Goal: Transaction & Acquisition: Purchase product/service

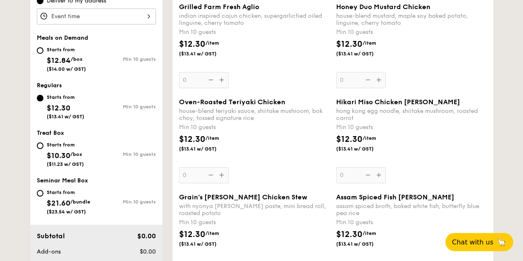
scroll to position [248, 0]
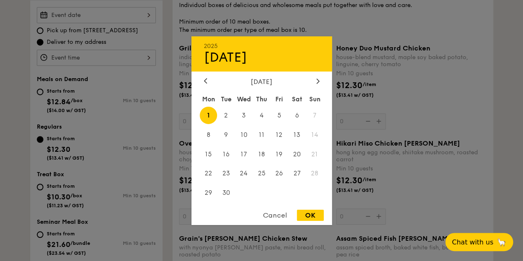
click at [147, 14] on div "2025 Sep [DATE] Tue Wed Thu Fri Sat Sun 1 2 3 4 5 6 7 8 9 10 11 12 13 14 15 16 …" at bounding box center [96, 15] width 119 height 16
click at [206, 113] on span "1" at bounding box center [209, 115] width 18 height 18
click at [303, 214] on div "OK" at bounding box center [310, 215] width 27 height 11
type input "[DATE]"
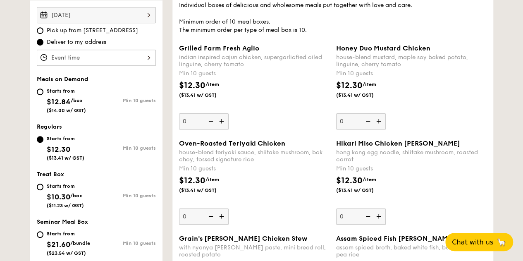
click at [57, 42] on span "Deliver to my address" at bounding box center [77, 42] width 60 height 8
click at [43, 42] on input "Deliver to my address" at bounding box center [40, 42] width 7 height 7
click at [147, 60] on div at bounding box center [96, 58] width 119 height 16
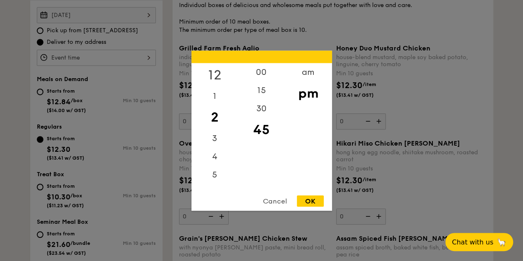
click at [213, 74] on div "12" at bounding box center [214, 75] width 47 height 24
click at [306, 94] on div "pm" at bounding box center [308, 93] width 47 height 24
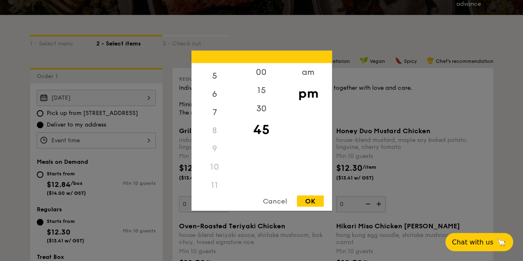
scroll to position [98, 0]
click at [214, 179] on div "11" at bounding box center [214, 180] width 47 height 18
click at [215, 181] on div "11" at bounding box center [214, 180] width 47 height 18
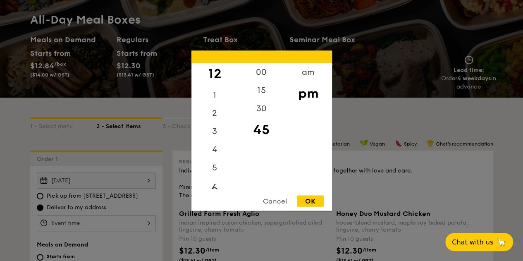
scroll to position [0, 0]
click at [269, 72] on div "00" at bounding box center [261, 75] width 47 height 24
click at [308, 203] on div "OK" at bounding box center [310, 200] width 27 height 11
type input "12:00PM"
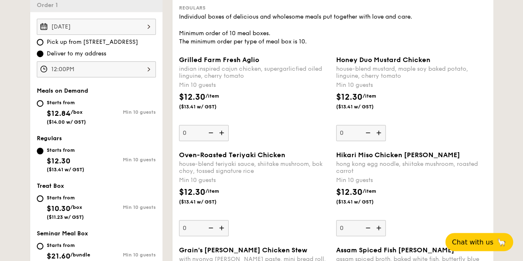
scroll to position [248, 0]
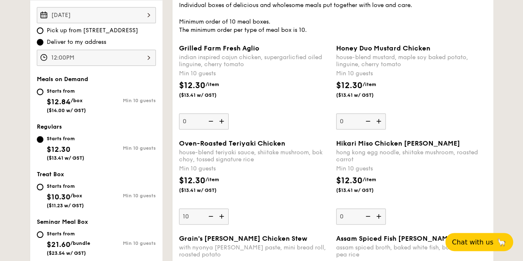
type input "10"
click at [258, 207] on div "Oven-Roasted Teriyaki Chicken house-blend teriyaki sauce, shiitake mushroom, bo…" at bounding box center [254, 181] width 150 height 85
click at [229, 208] on input "10" at bounding box center [204, 216] width 50 height 16
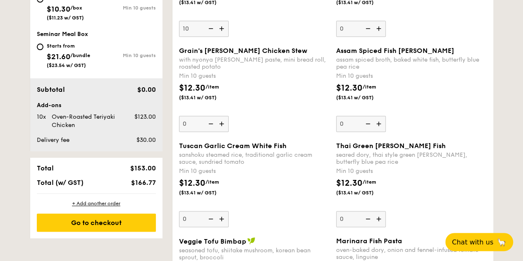
scroll to position [457, 0]
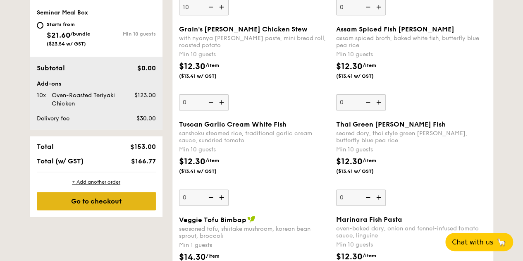
click at [103, 203] on div "Go to checkout" at bounding box center [96, 201] width 119 height 18
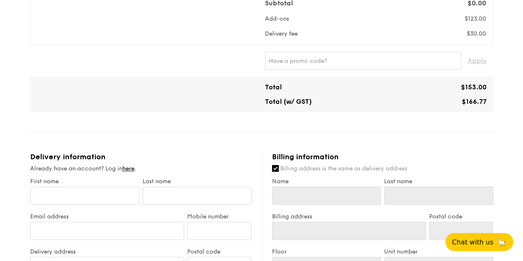
scroll to position [165, 0]
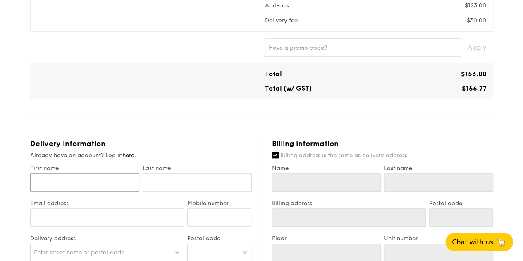
click at [86, 180] on input "First name" at bounding box center [84, 182] width 109 height 18
type input "L"
type input "Li"
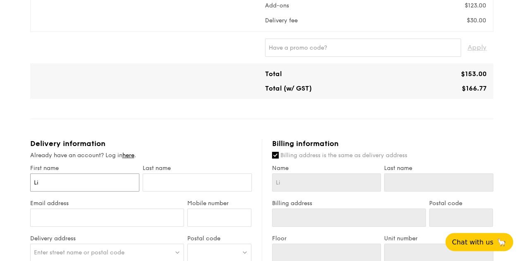
type input "Li"
type input "[PERSON_NAME]"
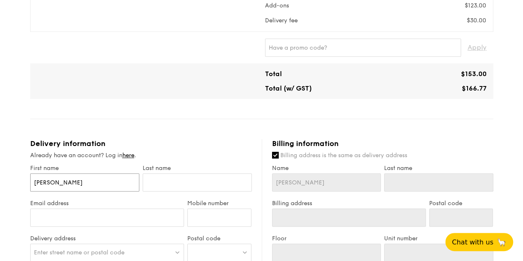
type input "[PERSON_NAME]"
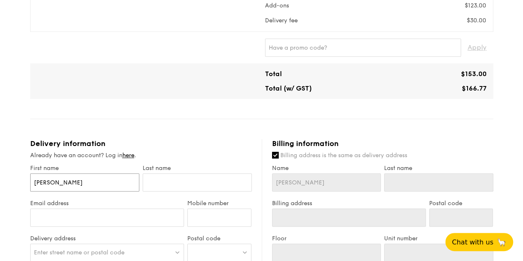
type input "[PERSON_NAME]"
click at [228, 182] on input "text" at bounding box center [197, 182] width 109 height 18
type input "S"
type input "Se"
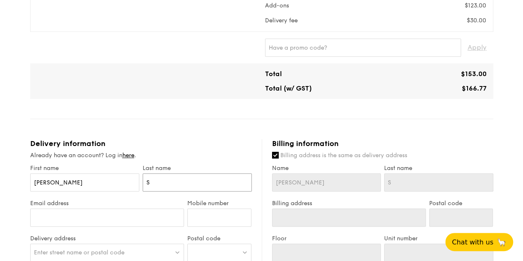
type input "Se"
type input "[PERSON_NAME]"
type input "Seow"
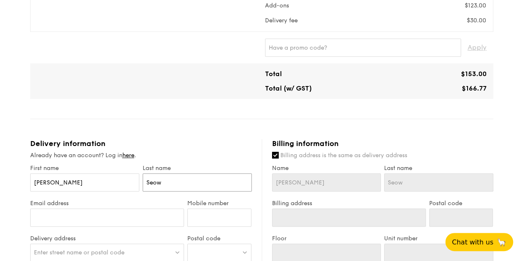
type input "Seow"
click at [112, 218] on input "Email address" at bounding box center [107, 217] width 154 height 18
type input "[EMAIL_ADDRESS][DOMAIN_NAME]"
click at [206, 221] on input "Mobile number" at bounding box center [219, 217] width 64 height 18
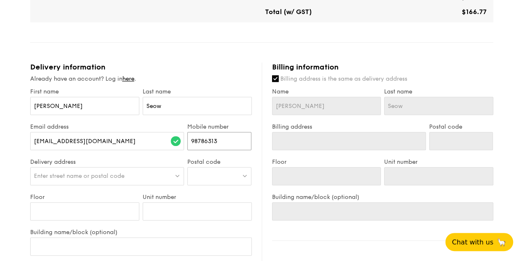
scroll to position [248, 0]
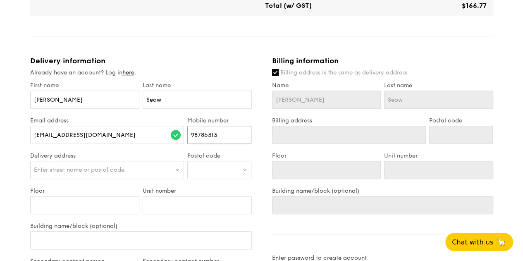
type input "98786313"
click at [61, 166] on span "Enter street name or postal code" at bounding box center [79, 169] width 91 height 7
click at [242, 170] on img at bounding box center [245, 169] width 6 height 6
click at [210, 168] on input "search" at bounding box center [219, 170] width 63 height 18
paste input "049315"
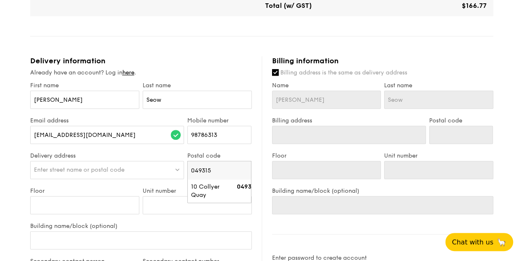
type input "049315"
click at [124, 166] on span "Enter street name or postal code" at bounding box center [79, 169] width 91 height 7
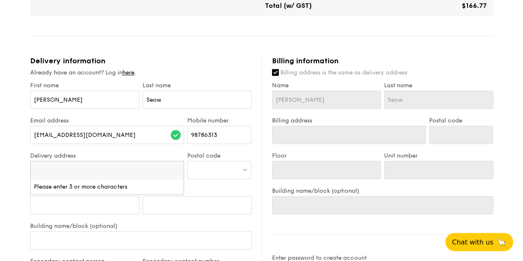
paste input "[STREET_ADDRESS]"
type input "[STREET_ADDRESS]"
click at [53, 241] on input "Building name/block (optional)" at bounding box center [141, 240] width 222 height 18
paste input "[STREET_ADDRESS]"
type input "[STREET_ADDRESS]"
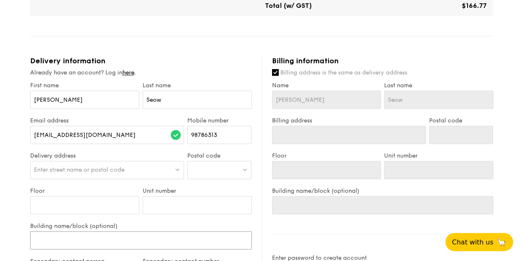
type input "[STREET_ADDRESS]"
drag, startPoint x: 105, startPoint y: 238, endPoint x: 31, endPoint y: 238, distance: 74.0
click at [31, 238] on input "[STREET_ADDRESS]" at bounding box center [141, 240] width 222 height 18
type input "[GEOGRAPHIC_DATA]"
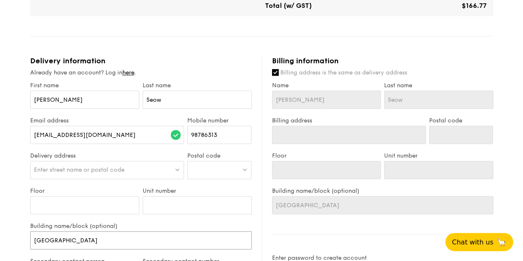
type input "[GEOGRAPHIC_DATA]"
click at [47, 198] on input "Floor" at bounding box center [84, 205] width 109 height 18
type input "3"
type input "39"
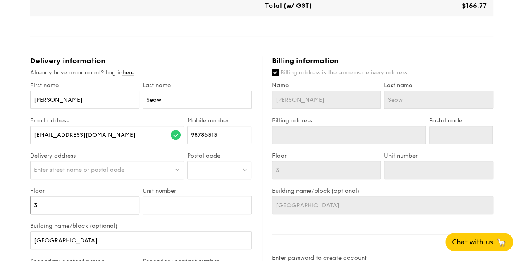
type input "39"
click at [178, 207] on input "Unit number" at bounding box center [197, 205] width 109 height 18
type input "0"
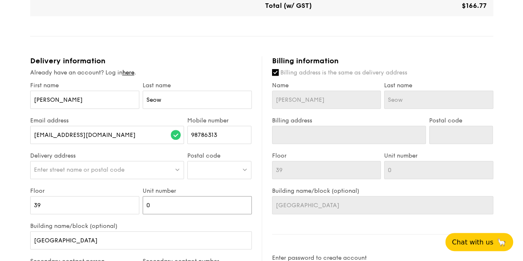
type input "00"
type input "0"
type input "01"
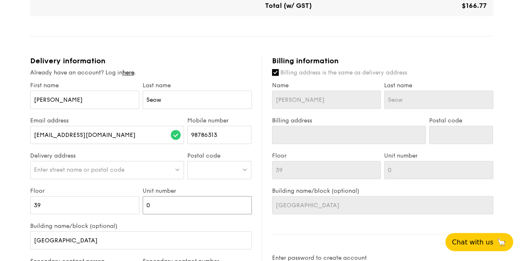
type input "01"
type input "0"
type input "00"
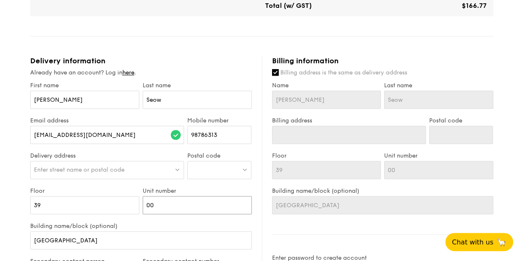
type input "00"
click at [113, 166] on span "Enter street name or postal code" at bounding box center [79, 169] width 91 height 7
click at [97, 169] on input "[STREET_ADDRESS]" at bounding box center [107, 170] width 153 height 18
drag, startPoint x: 80, startPoint y: 169, endPoint x: 176, endPoint y: 167, distance: 95.9
click at [176, 167] on input "[STREET_ADDRESS]" at bounding box center [107, 170] width 153 height 18
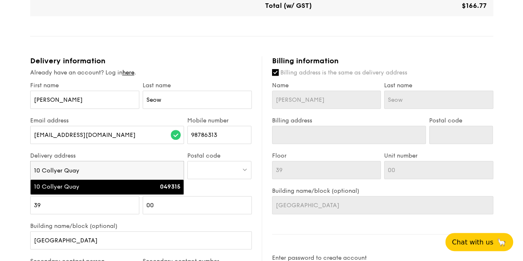
type input "10 Collyer Quay"
click at [179, 183] on strong "049315" at bounding box center [170, 186] width 20 height 7
type input "10 Collyer Quay"
type input "049315"
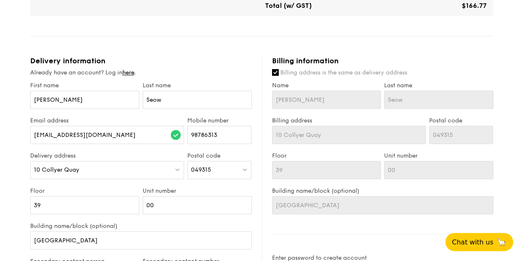
scroll to position [289, 0]
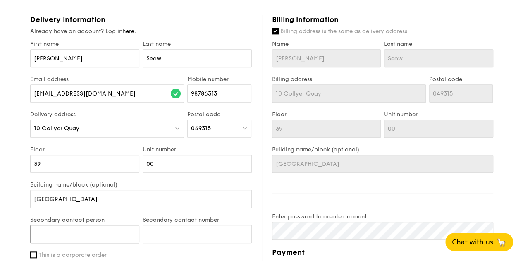
click at [115, 231] on input "Secondary contact person" at bounding box center [84, 234] width 109 height 18
type input "[PERSON_NAME]"
click at [164, 230] on input "Secondary contact number" at bounding box center [197, 234] width 109 height 18
paste input "10e38"
type input "10e38"
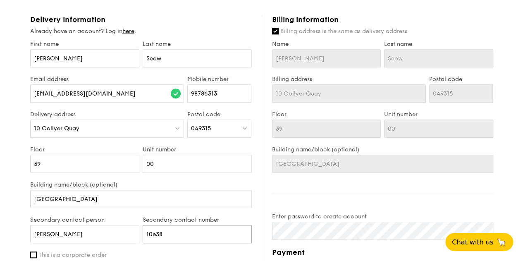
drag, startPoint x: 180, startPoint y: 234, endPoint x: 130, endPoint y: 230, distance: 50.5
click at [130, 230] on div "Secondary contact person [PERSON_NAME] Secondary contact number 10e38" at bounding box center [141, 233] width 225 height 35
paste input "10e38"
type input "10e38"
drag, startPoint x: 177, startPoint y: 234, endPoint x: 133, endPoint y: 234, distance: 43.8
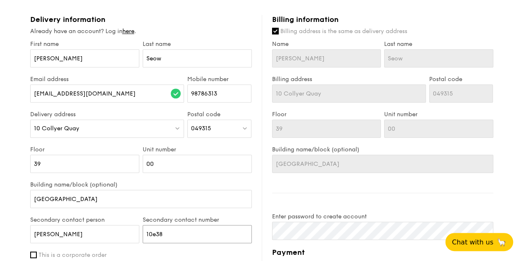
click at [133, 234] on div "Secondary contact person [PERSON_NAME] Secondary contact number 10e38" at bounding box center [141, 233] width 225 height 35
click at [162, 234] on input "97911016" at bounding box center [197, 234] width 109 height 18
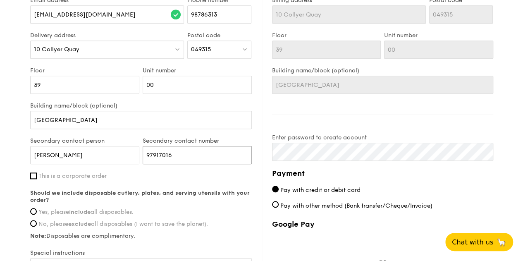
scroll to position [372, 0]
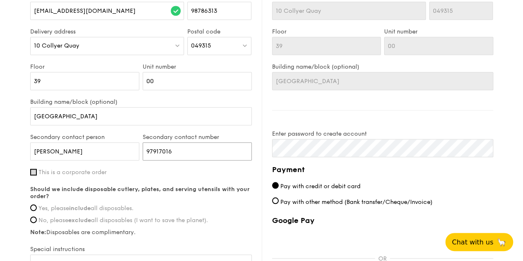
type input "97917016"
click at [34, 170] on input "This is a corporate order" at bounding box center [33, 172] width 7 height 7
checkbox input "true"
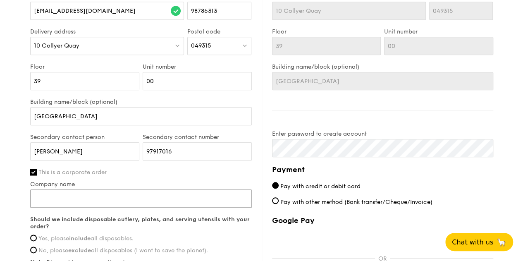
click at [60, 197] on input "Company name" at bounding box center [141, 198] width 222 height 18
click at [86, 195] on input "Anglo American marketing Limited, [GEOGRAPHIC_DATA] office" at bounding box center [141, 198] width 222 height 18
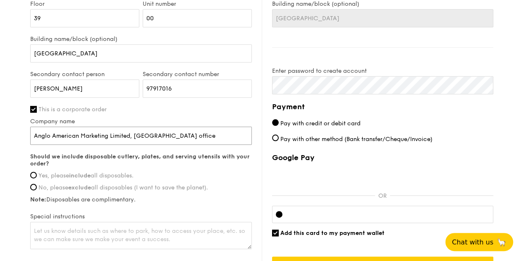
scroll to position [455, 0]
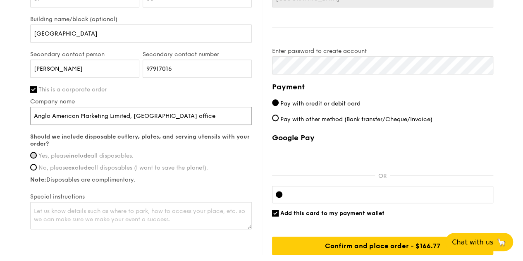
type input "Anglo American Marketing Limited, [GEOGRAPHIC_DATA] office"
click at [34, 152] on input "Yes, please include all disposables." at bounding box center [33, 155] width 7 height 7
radio input "true"
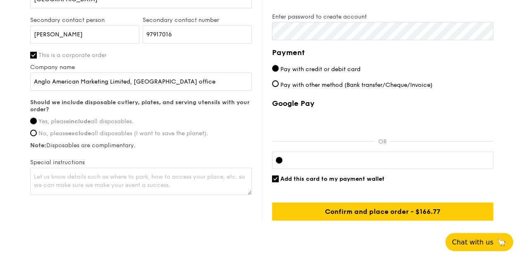
scroll to position [496, 0]
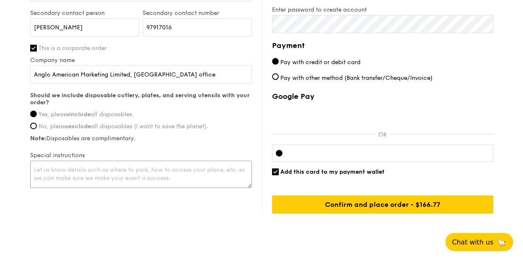
click at [53, 172] on textarea at bounding box center [141, 173] width 222 height 27
type textarea "Please ensure No peanuts contain"
drag, startPoint x: 58, startPoint y: 179, endPoint x: 72, endPoint y: 178, distance: 14.1
click at [58, 179] on textarea "Please ensure No peanuts contain" at bounding box center [141, 173] width 222 height 27
drag, startPoint x: 142, startPoint y: 167, endPoint x: 12, endPoint y: 164, distance: 129.4
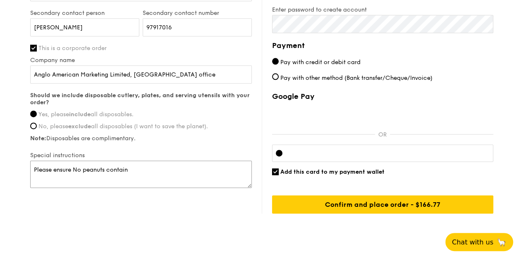
paste textarea "Kindly ensure that no peanuts or peanut-derived ingredients are included in the…"
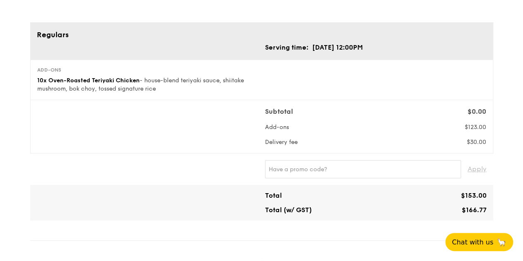
scroll to position [41, 0]
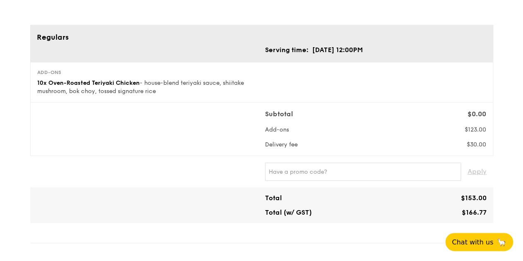
type textarea "Kindly ensure that no peanuts or peanut-derived ingredients are included in the…"
drag, startPoint x: 223, startPoint y: 81, endPoint x: 160, endPoint y: 88, distance: 63.7
click at [160, 88] on div "10x Oven-Roasted Teriyaki Chicken - house-blend teriyaki sauce, shiitake mushro…" at bounding box center [147, 87] width 221 height 17
copy span "shiitake mushroom, bok choy, tossed signature rice"
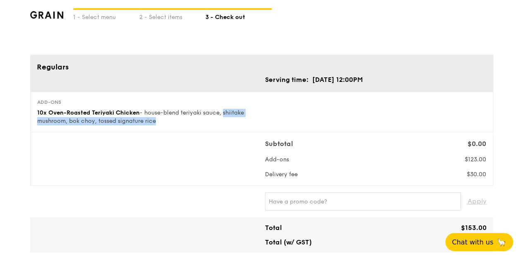
scroll to position [0, 0]
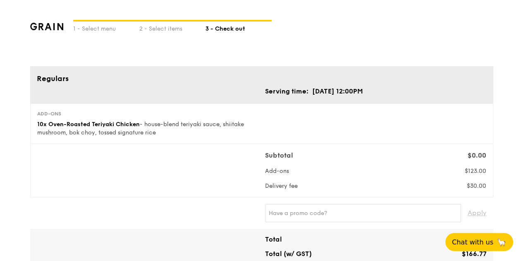
click at [83, 153] on div "Subtotal $0.00 Add-ons $123.00 Delivery fee $30.00" at bounding box center [261, 170] width 455 height 40
drag, startPoint x: 223, startPoint y: 124, endPoint x: 66, endPoint y: 133, distance: 157.7
click at [66, 133] on span "- house-blend teriyaki sauce, shiitake mushroom, bok choy, tossed signature rice" at bounding box center [140, 128] width 207 height 15
copy span "shiitake mushroom"
drag, startPoint x: 98, startPoint y: 131, endPoint x: 159, endPoint y: 133, distance: 60.8
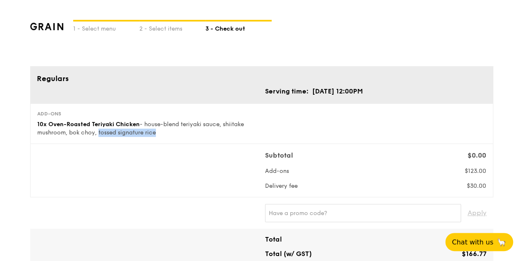
click at [159, 133] on div "10x Oven-Roasted Teriyaki Chicken - house-blend teriyaki sauce, shiitake mushro…" at bounding box center [147, 128] width 221 height 17
copy span "tossed signature rice"
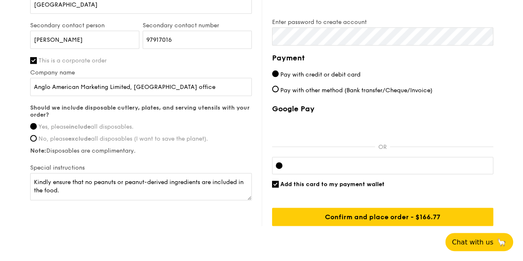
scroll to position [512, 0]
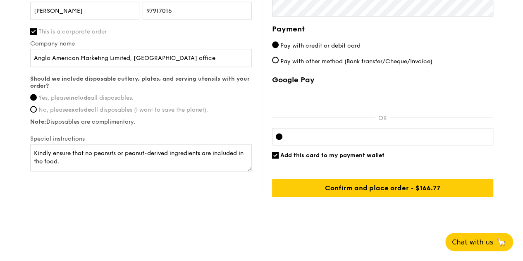
click at [298, 138] on div at bounding box center [382, 136] width 221 height 17
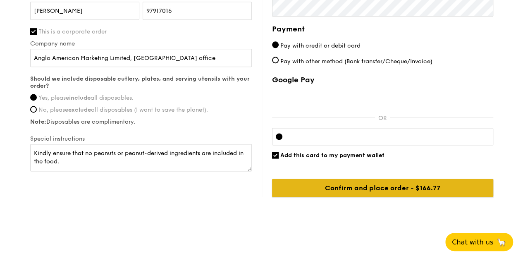
click at [365, 186] on input "Confirm and place order - $166.77" at bounding box center [382, 188] width 221 height 18
click at [354, 186] on input "Confirm and place order - $166.77" at bounding box center [382, 188] width 221 height 18
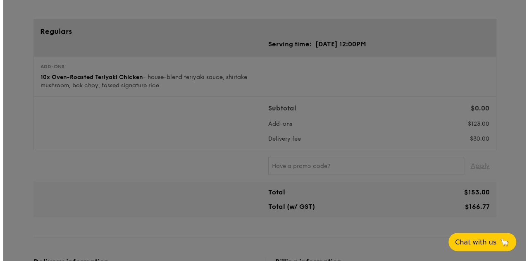
scroll to position [0, 0]
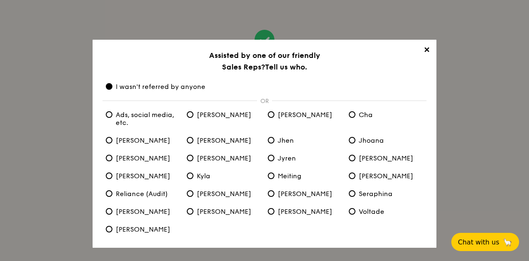
click at [429, 49] on span "✕" at bounding box center [427, 51] width 12 height 12
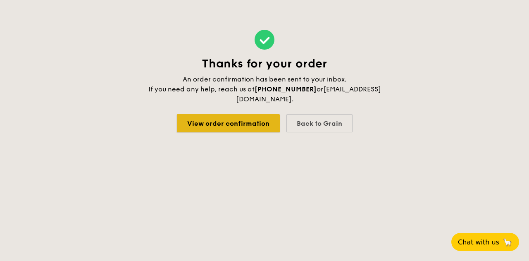
click at [226, 120] on link "View order confirmation" at bounding box center [228, 123] width 103 height 18
